Goal: Task Accomplishment & Management: Manage account settings

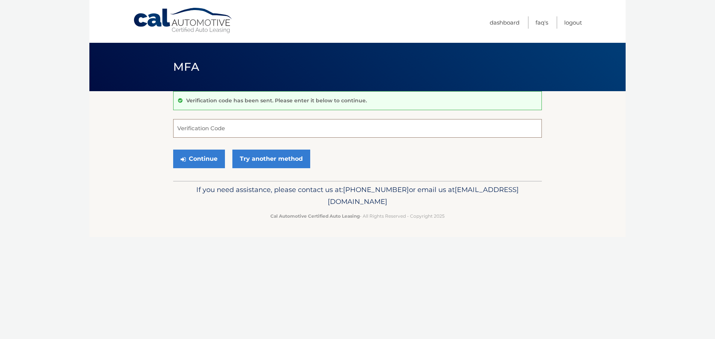
click at [203, 136] on input "Verification Code" at bounding box center [357, 128] width 369 height 19
type input "729461"
click at [201, 159] on button "Continue" at bounding box center [199, 159] width 52 height 19
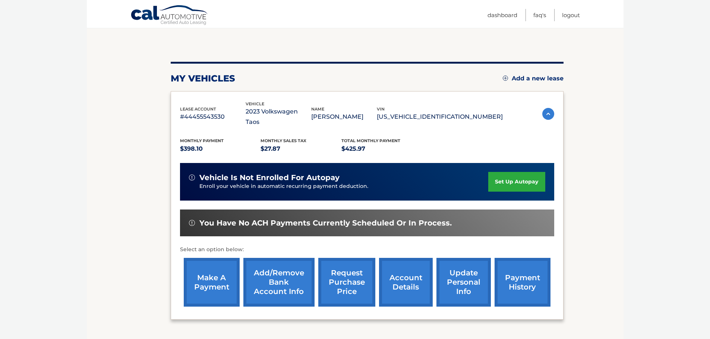
scroll to position [75, 0]
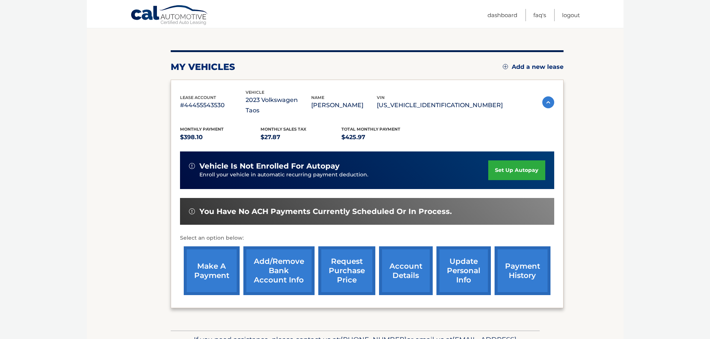
click at [279, 265] on link "Add/Remove bank account info" at bounding box center [278, 271] width 71 height 49
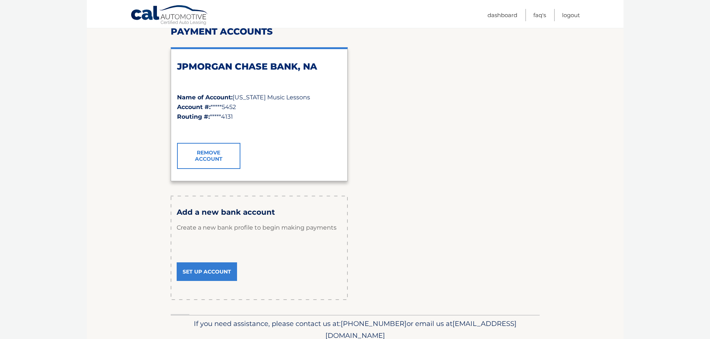
scroll to position [112, 0]
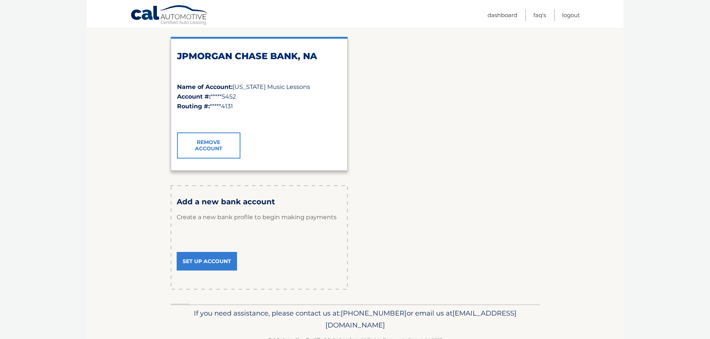
click at [206, 260] on link "Set Up Account" at bounding box center [207, 261] width 60 height 19
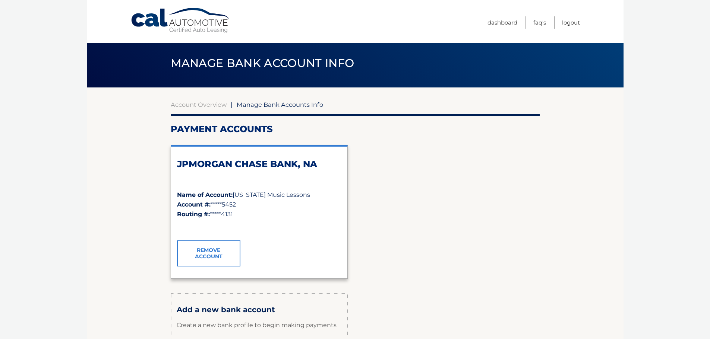
scroll to position [0, 0]
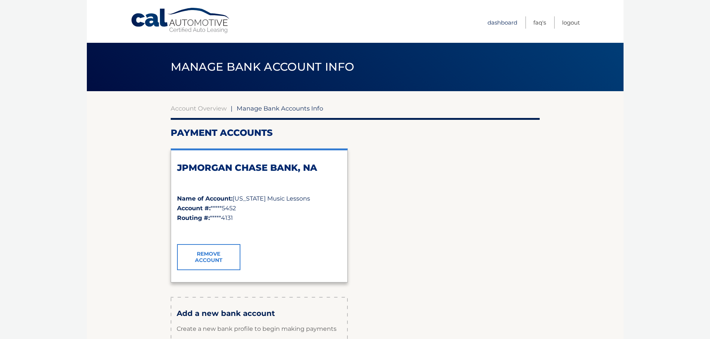
click at [512, 22] on link "Dashboard" at bounding box center [502, 22] width 30 height 12
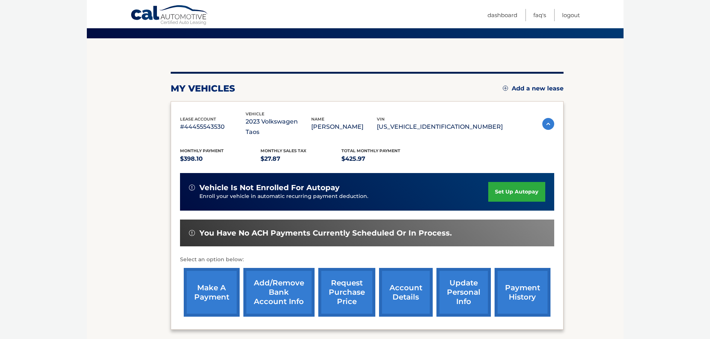
scroll to position [75, 0]
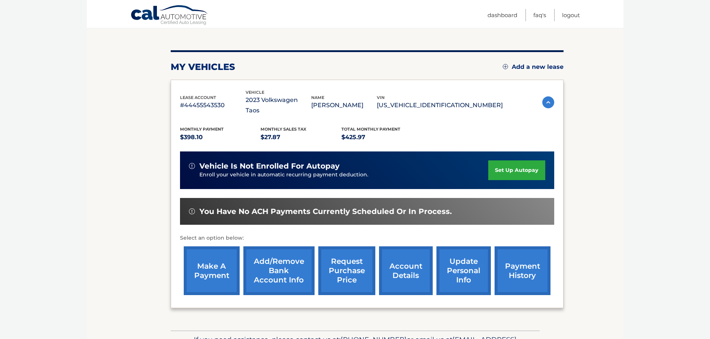
drag, startPoint x: 212, startPoint y: 160, endPoint x: 211, endPoint y: 165, distance: 5.1
click at [212, 162] on span "vehicle is not enrolled for autopay" at bounding box center [269, 166] width 140 height 9
click at [205, 198] on div "You have no ACH payments currently scheduled or in process." at bounding box center [367, 211] width 374 height 27
click at [203, 207] on span "You have no ACH payments currently scheduled or in process." at bounding box center [325, 211] width 252 height 9
click at [524, 161] on link "set up autopay" at bounding box center [516, 171] width 57 height 20
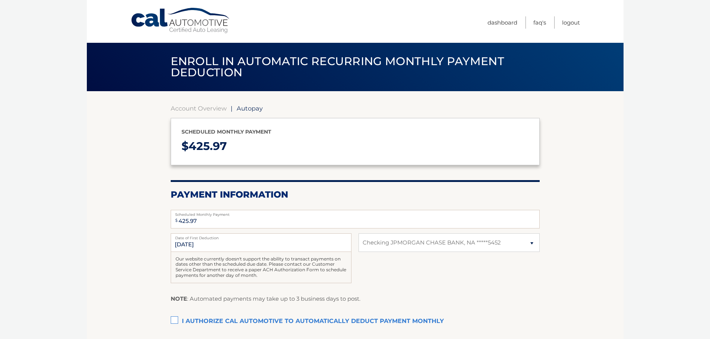
select select "N2QzZjNmMmYtODYwZS00ZDM5LTkwM2UtMTRmNmUzMGE0NTI2"
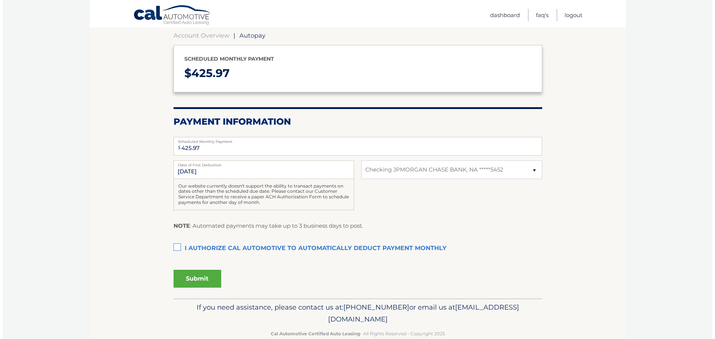
scroll to position [75, 0]
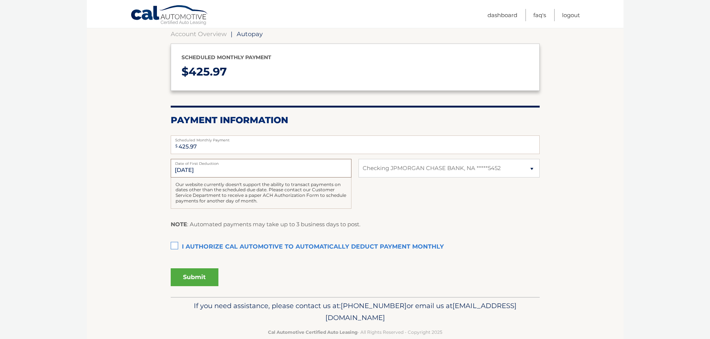
click at [224, 168] on input "9/10/2025" at bounding box center [261, 168] width 181 height 19
click at [174, 168] on input "9/10/2025" at bounding box center [261, 168] width 181 height 19
click at [174, 246] on label "I authorize cal automotive to automatically deduct payment monthly This checkbo…" at bounding box center [355, 247] width 369 height 15
click at [0, 0] on input "I authorize cal automotive to automatically deduct payment monthly This checkbo…" at bounding box center [0, 0] width 0 height 0
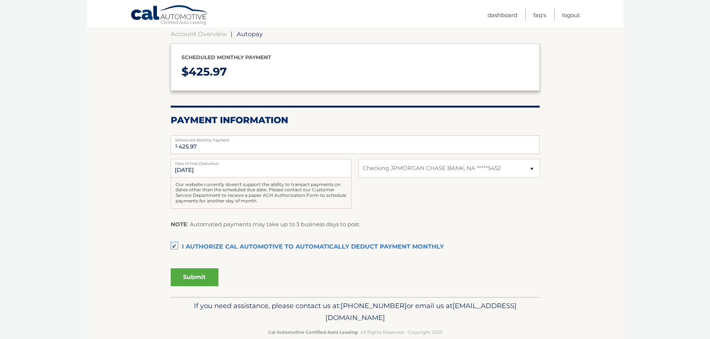
click at [183, 276] on button "Submit" at bounding box center [195, 278] width 48 height 18
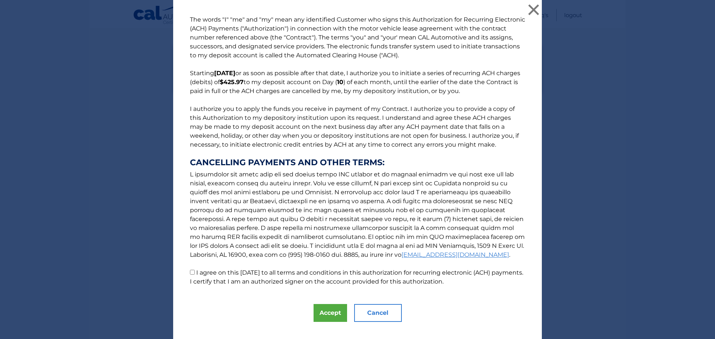
click at [190, 272] on input "I agree on this 09/08/2025 to all terms and conditions in this authorization fo…" at bounding box center [192, 272] width 5 height 5
checkbox input "true"
click at [326, 313] on button "Accept" at bounding box center [331, 313] width 34 height 18
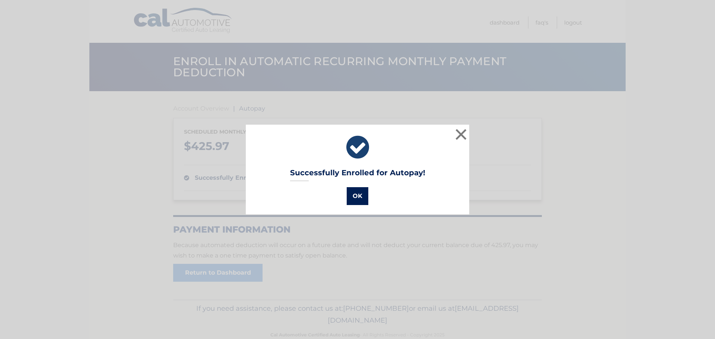
click at [359, 195] on button "OK" at bounding box center [358, 196] width 22 height 18
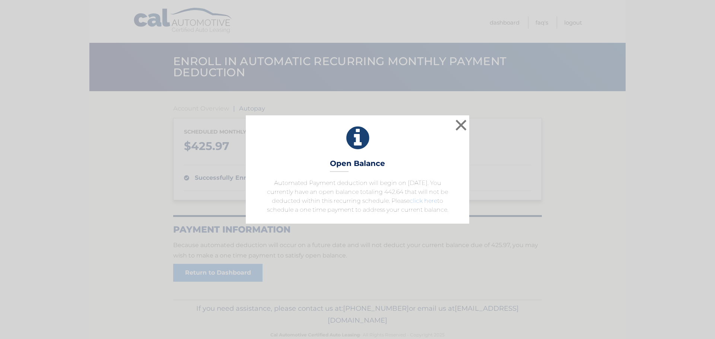
click at [422, 203] on link "click here" at bounding box center [424, 200] width 28 height 7
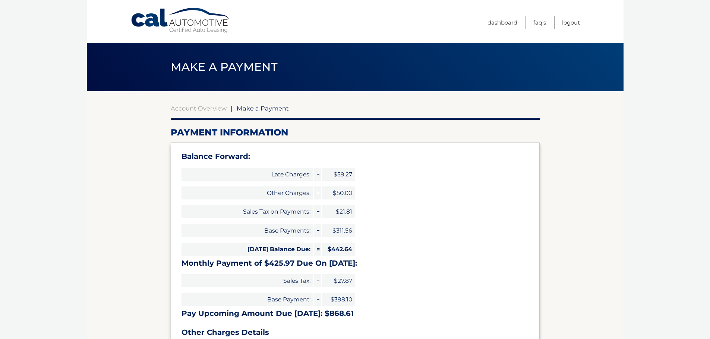
select select "N2QzZjNmMmYtODYwZS00ZDM5LTkwM2UtMTRmNmUzMGE0NTI2"
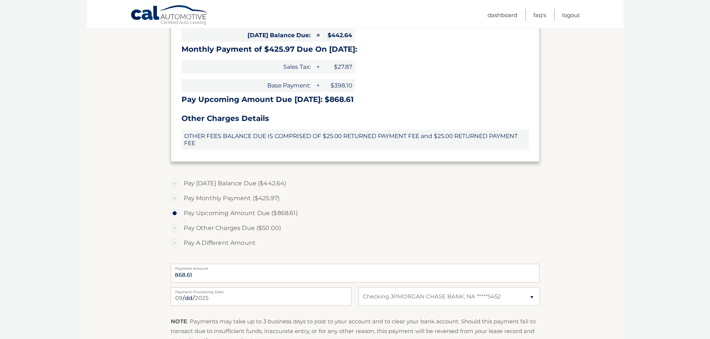
scroll to position [224, 0]
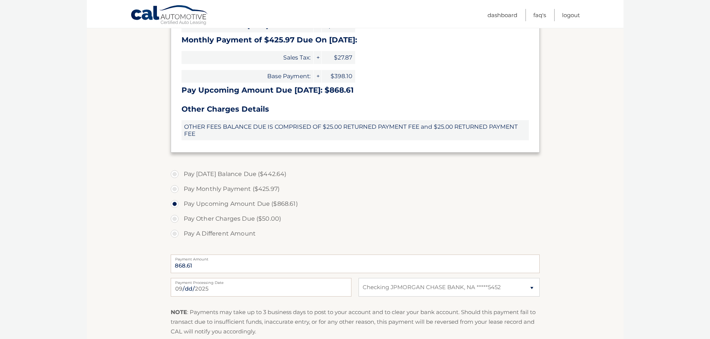
click at [177, 188] on label "Pay Monthly Payment ($425.97)" at bounding box center [355, 189] width 369 height 15
click at [177, 188] on input "Pay Monthly Payment ($425.97)" at bounding box center [177, 188] width 7 height 12
radio input "true"
type input "425.97"
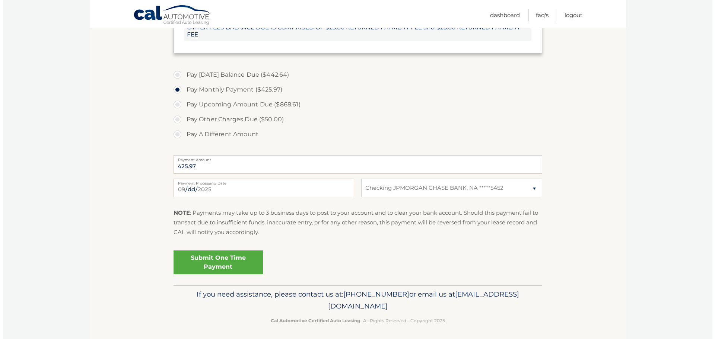
scroll to position [326, 0]
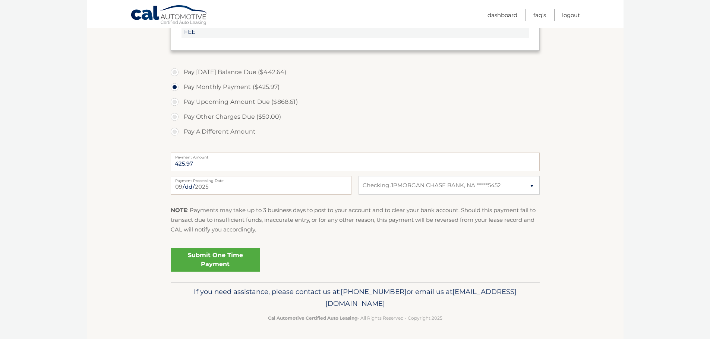
click at [205, 259] on link "Submit One Time Payment" at bounding box center [215, 260] width 89 height 24
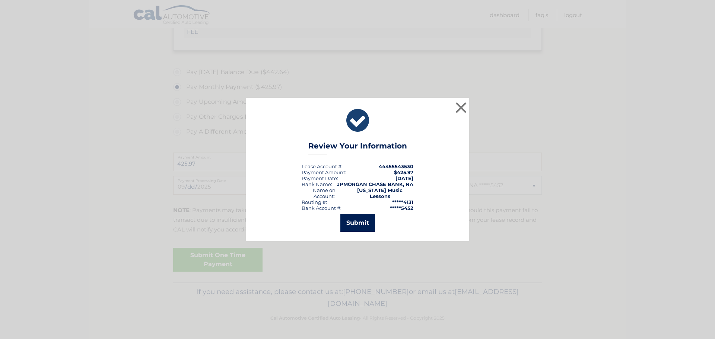
click at [363, 220] on button "Submit" at bounding box center [358, 223] width 35 height 18
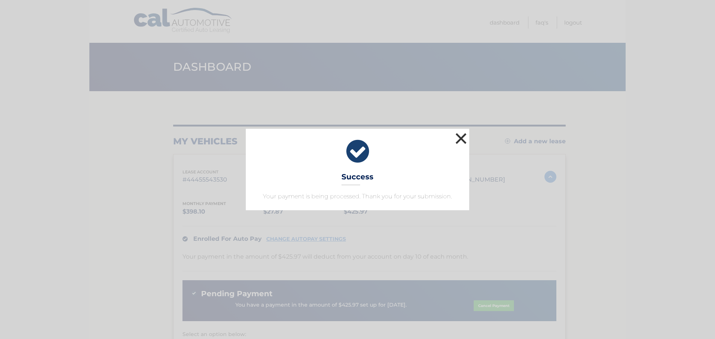
click at [455, 135] on button "×" at bounding box center [461, 138] width 15 height 15
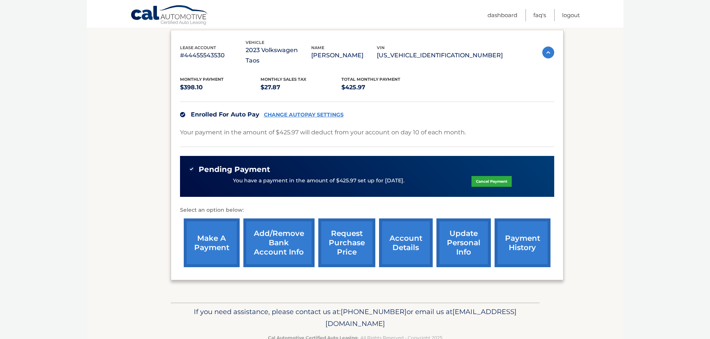
scroll to position [134, 0]
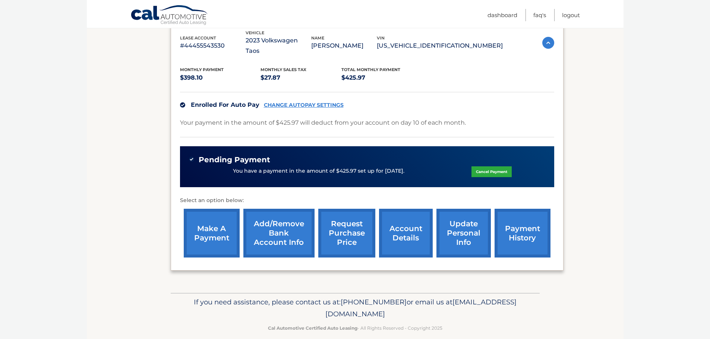
click at [399, 222] on link "account details" at bounding box center [406, 233] width 54 height 49
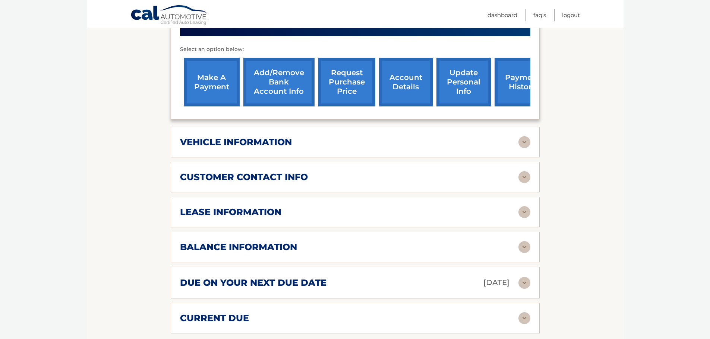
scroll to position [298, 0]
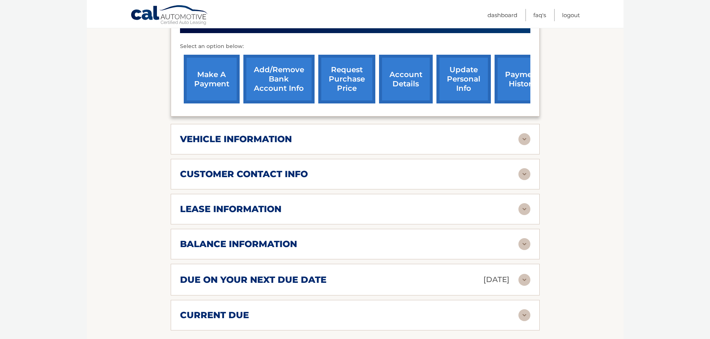
click at [254, 204] on h2 "lease information" at bounding box center [230, 209] width 101 height 11
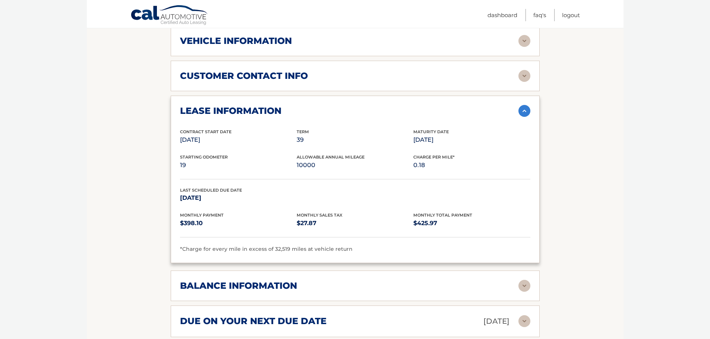
scroll to position [447, 0]
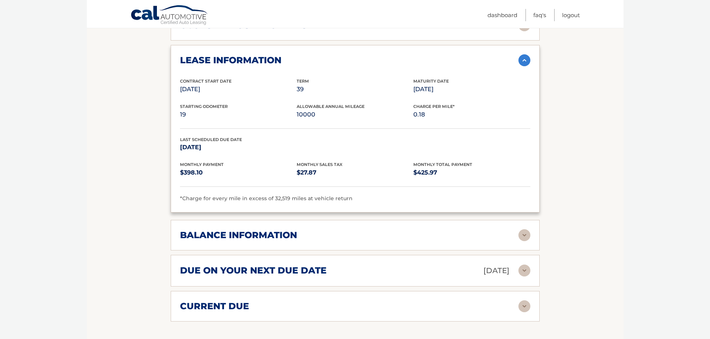
click at [406, 230] on div "balance information" at bounding box center [349, 235] width 338 height 11
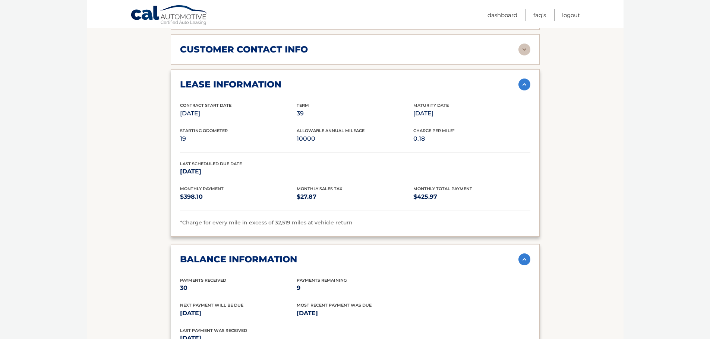
scroll to position [410, 0]
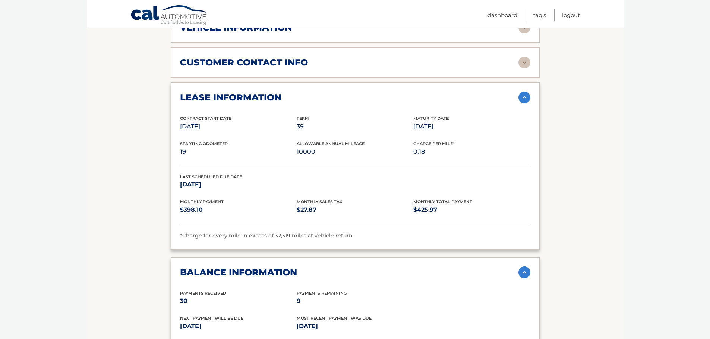
click at [521, 92] on img at bounding box center [524, 98] width 12 height 12
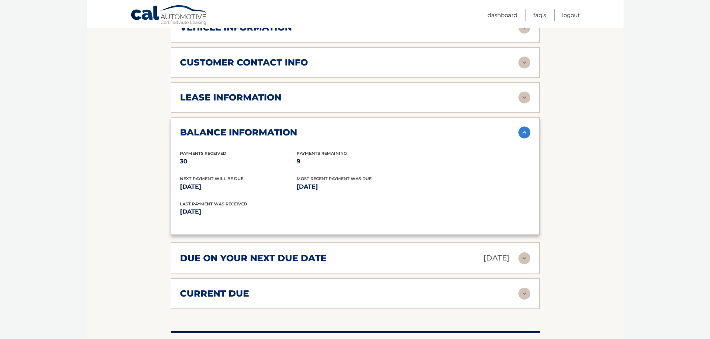
click at [522, 127] on img at bounding box center [524, 133] width 12 height 12
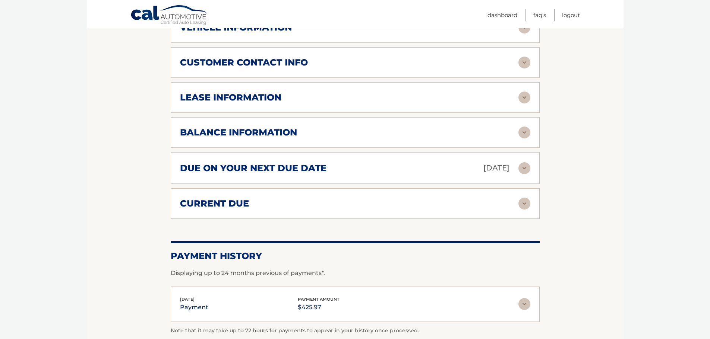
click at [524, 162] on img at bounding box center [524, 168] width 12 height 12
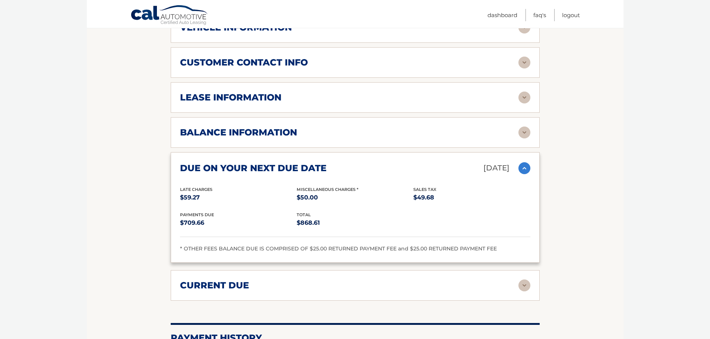
click at [524, 162] on img at bounding box center [524, 168] width 12 height 12
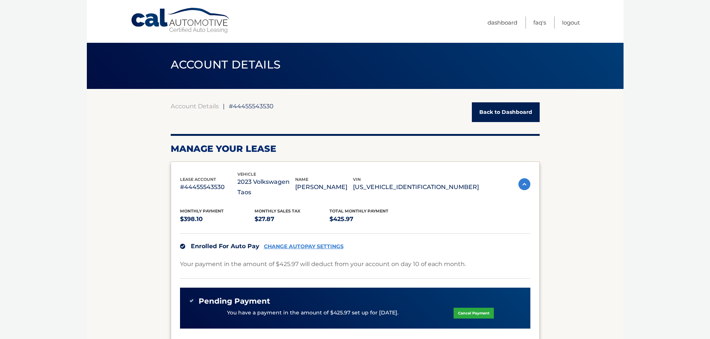
scroll to position [0, 0]
